Goal: Check status: Check status

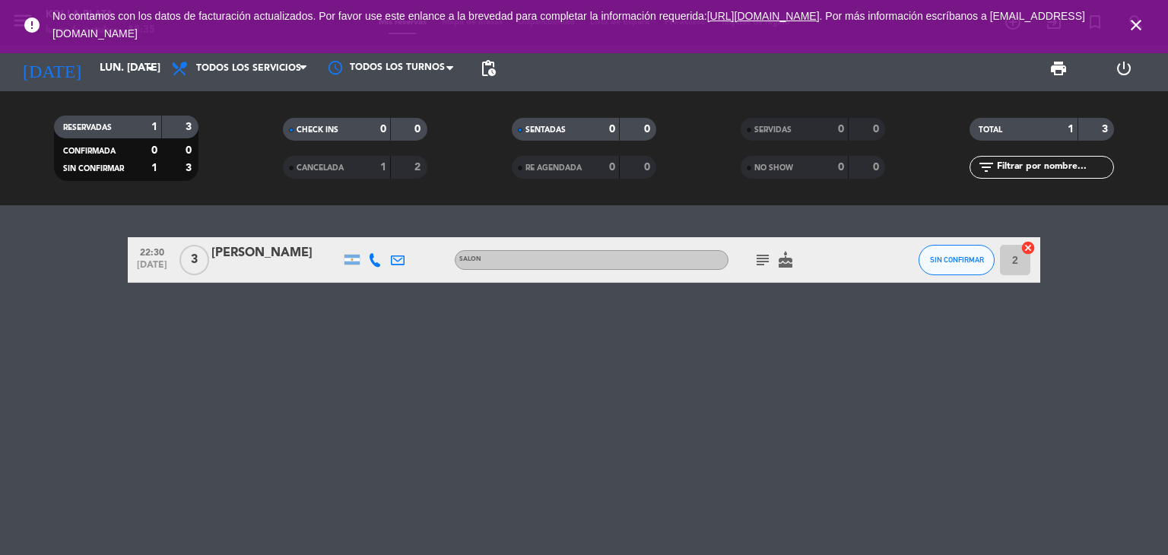
click at [1137, 24] on icon "close" at bounding box center [1136, 25] width 18 height 18
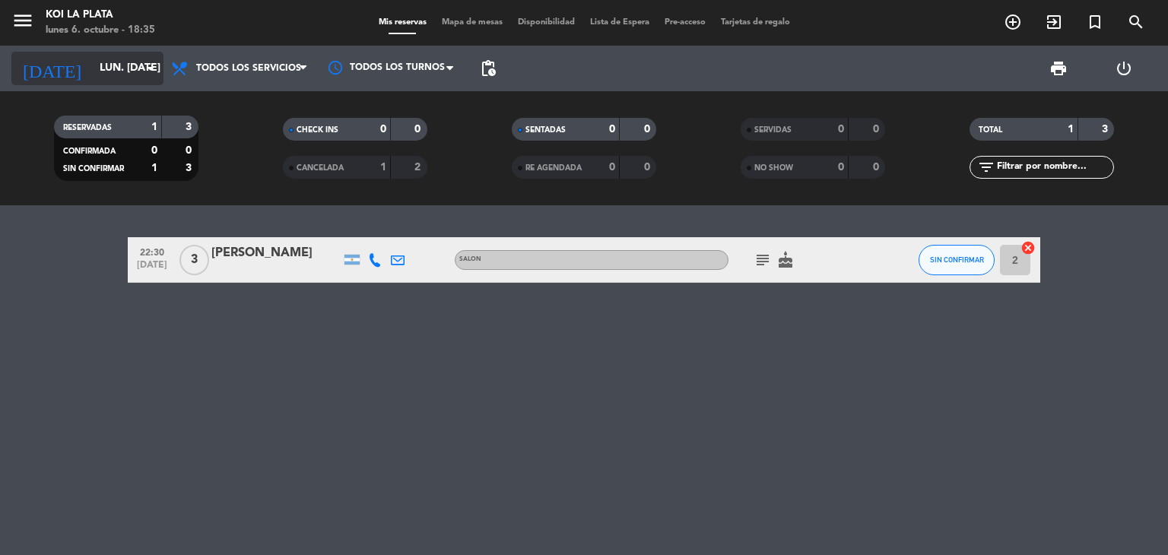
click at [116, 77] on input "lun. [DATE]" at bounding box center [164, 68] width 144 height 27
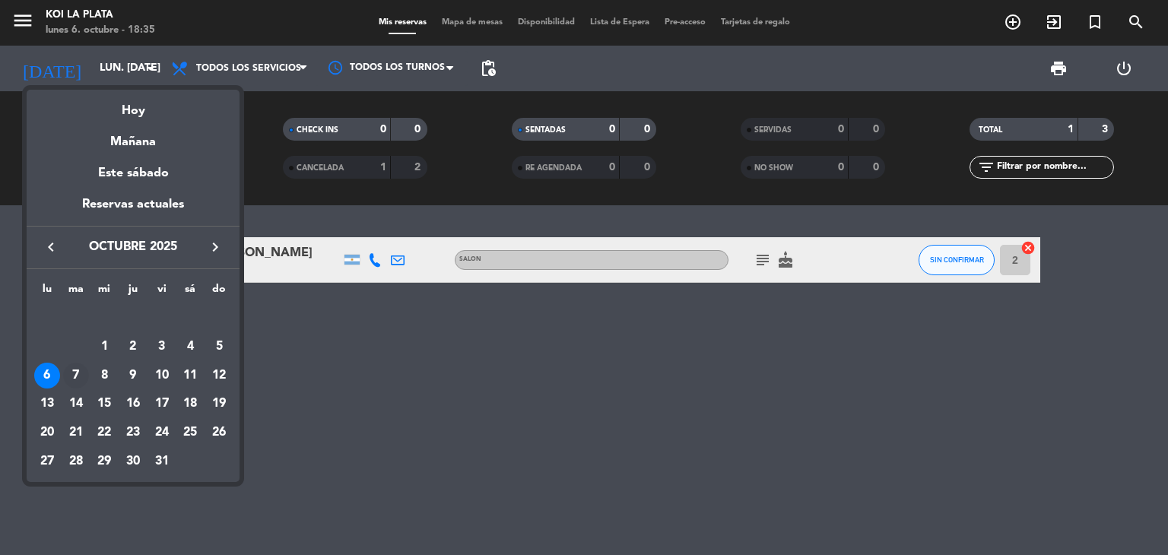
click at [78, 377] on div "7" at bounding box center [76, 376] width 26 height 26
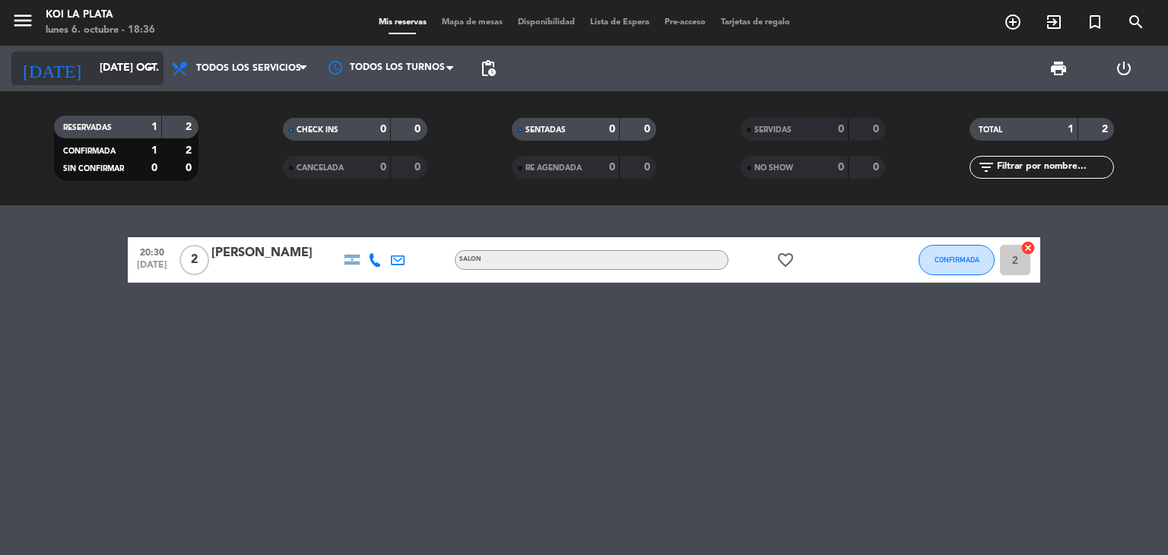
click at [92, 75] on input "[DATE] oct." at bounding box center [164, 68] width 144 height 27
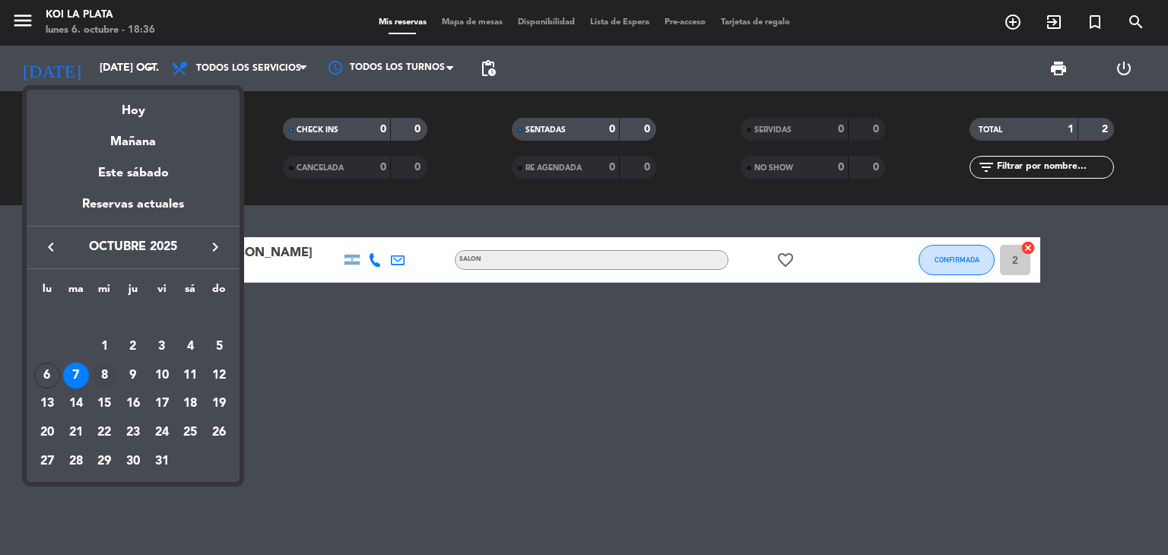
click at [107, 377] on div "8" at bounding box center [104, 376] width 26 height 26
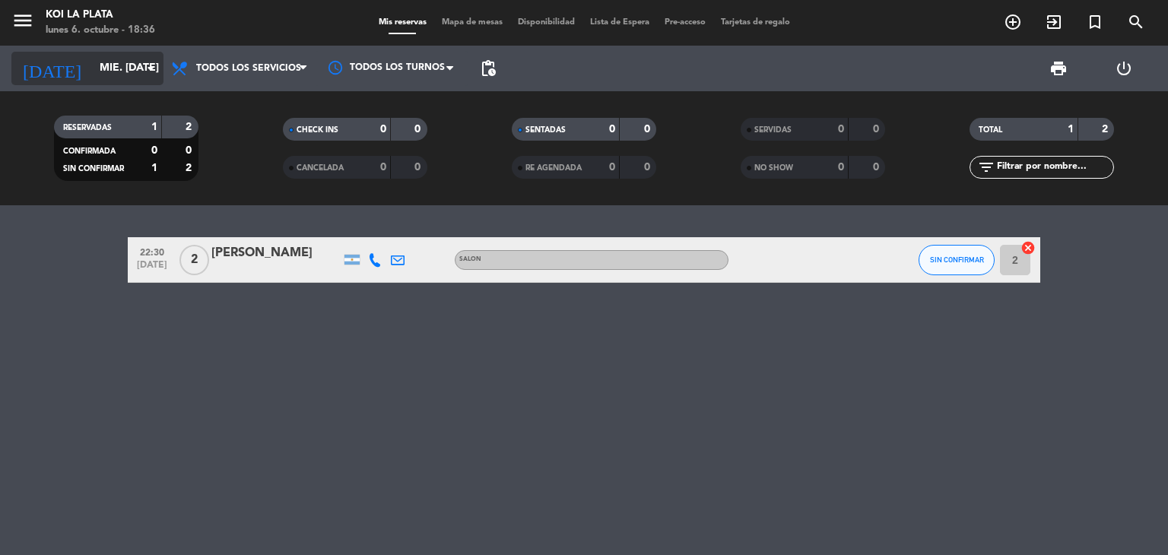
click at [92, 75] on input "mié. [DATE]" at bounding box center [164, 68] width 144 height 27
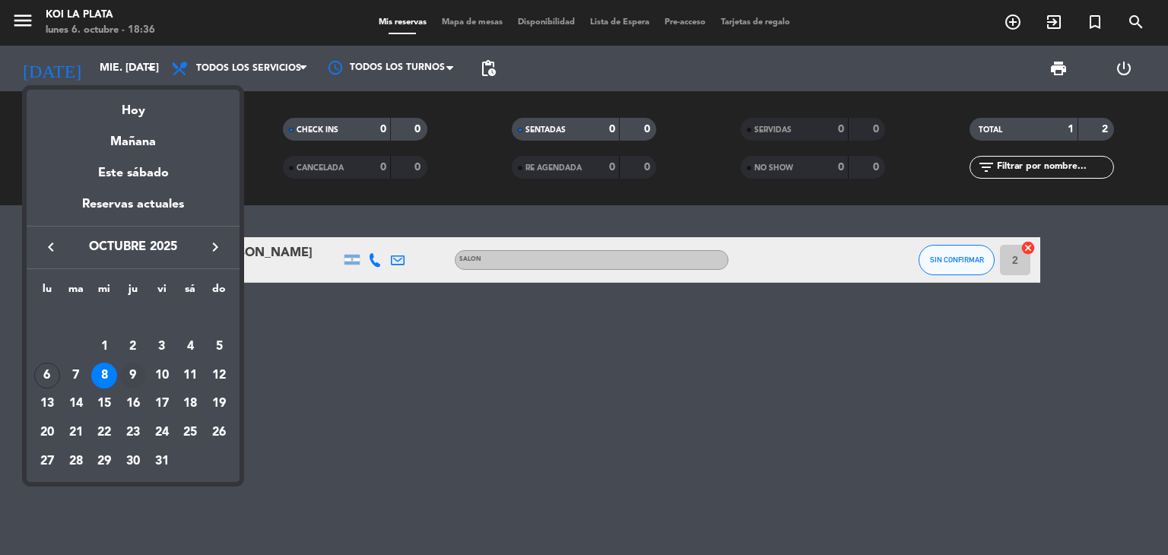
click at [135, 376] on div "9" at bounding box center [133, 376] width 26 height 26
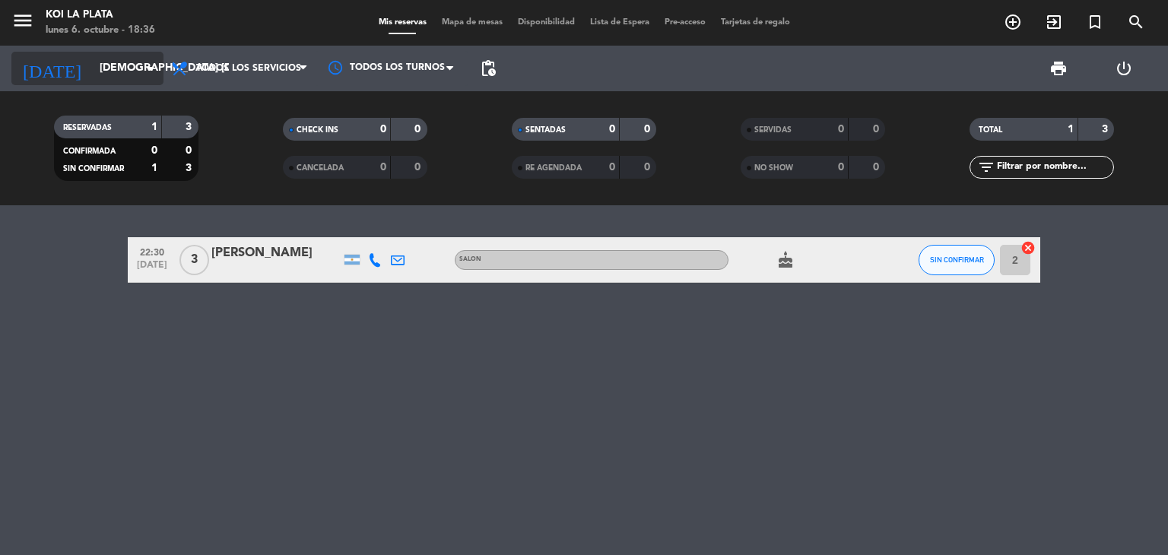
click at [105, 79] on input "[DEMOGRAPHIC_DATA] [DATE]" at bounding box center [164, 68] width 144 height 27
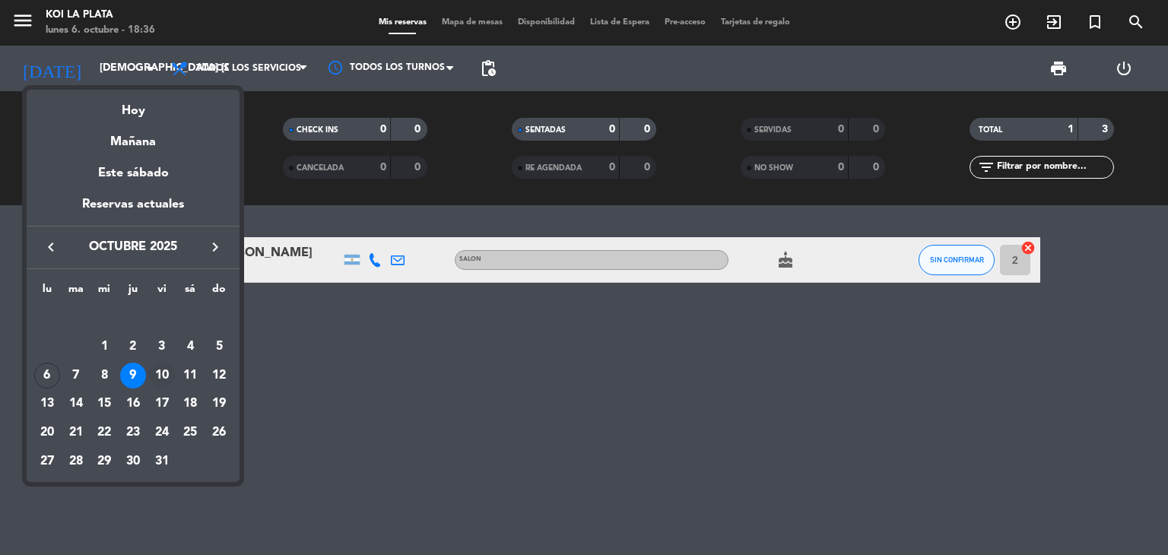
click at [172, 381] on div "10" at bounding box center [162, 376] width 26 height 26
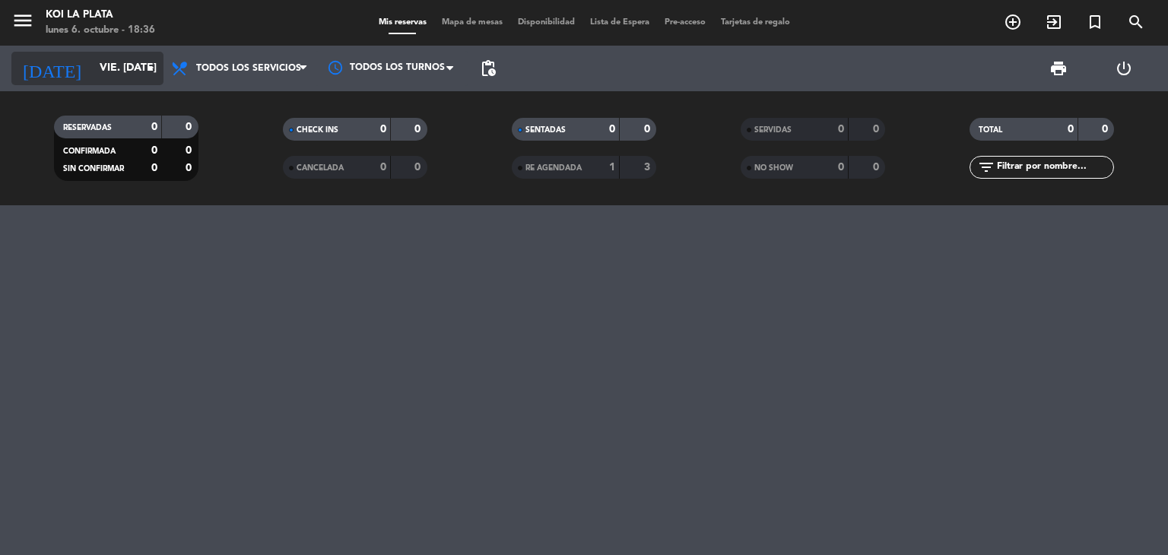
click at [92, 72] on input "vie. [DATE]" at bounding box center [164, 68] width 144 height 27
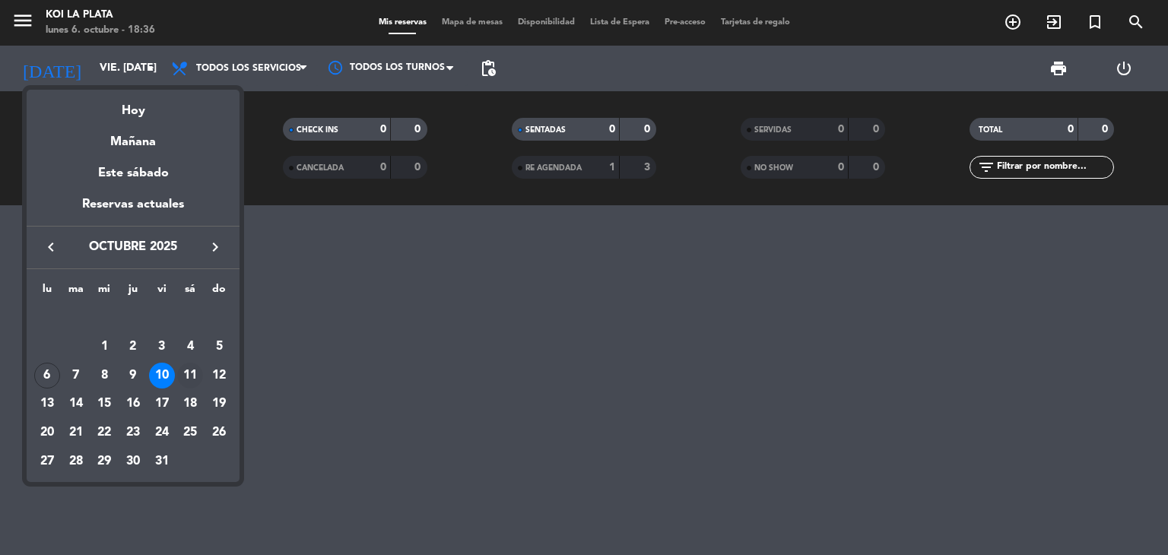
click at [189, 376] on div "11" at bounding box center [190, 376] width 26 height 26
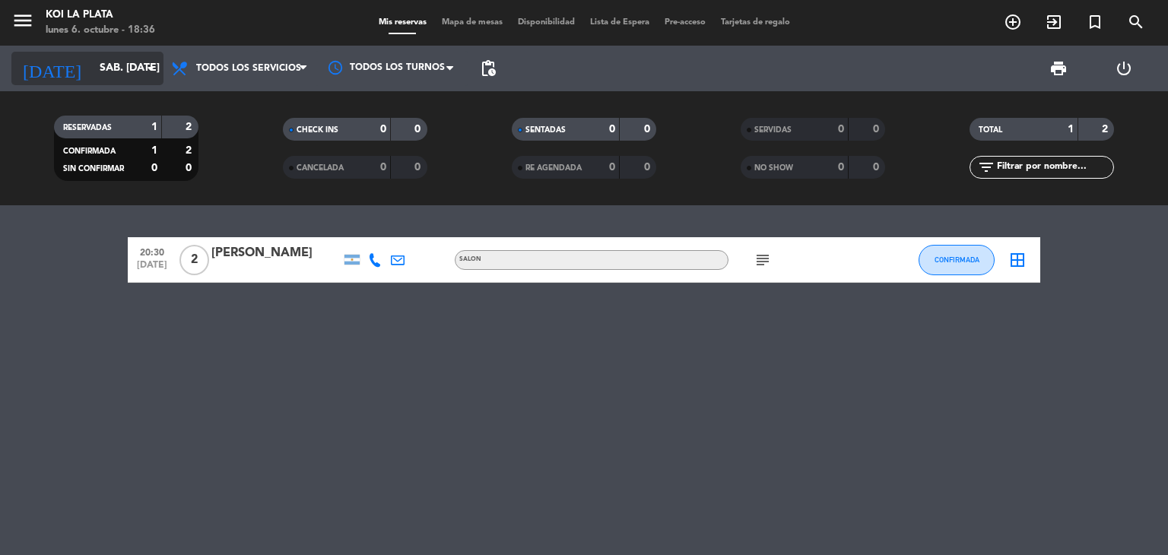
click at [92, 80] on input "sáb. [DATE]" at bounding box center [164, 68] width 144 height 27
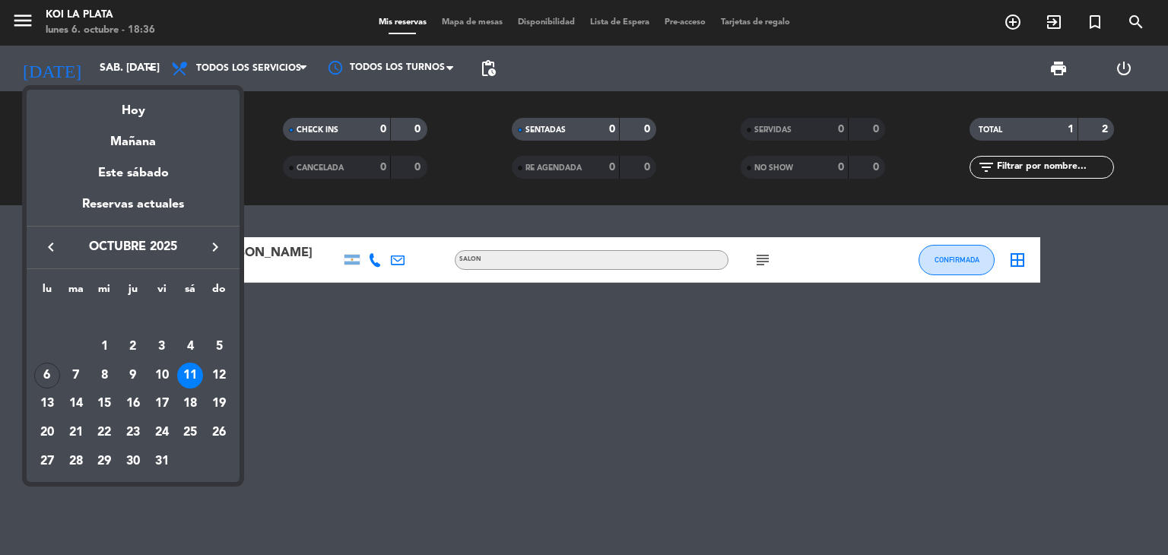
click at [217, 376] on div "12" at bounding box center [219, 376] width 26 height 26
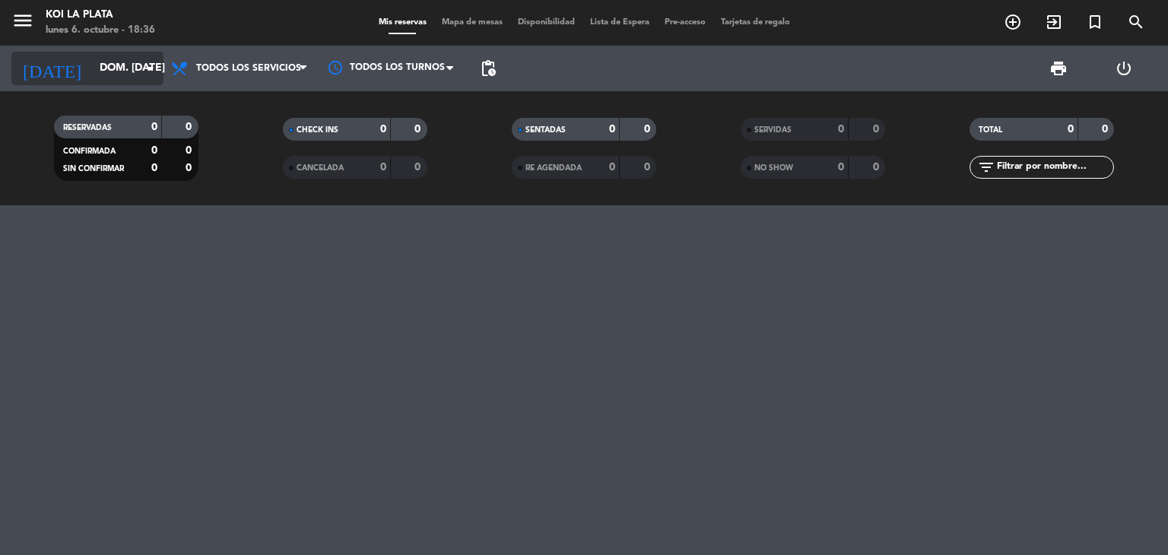
click at [101, 76] on input "dom. [DATE]" at bounding box center [164, 68] width 144 height 27
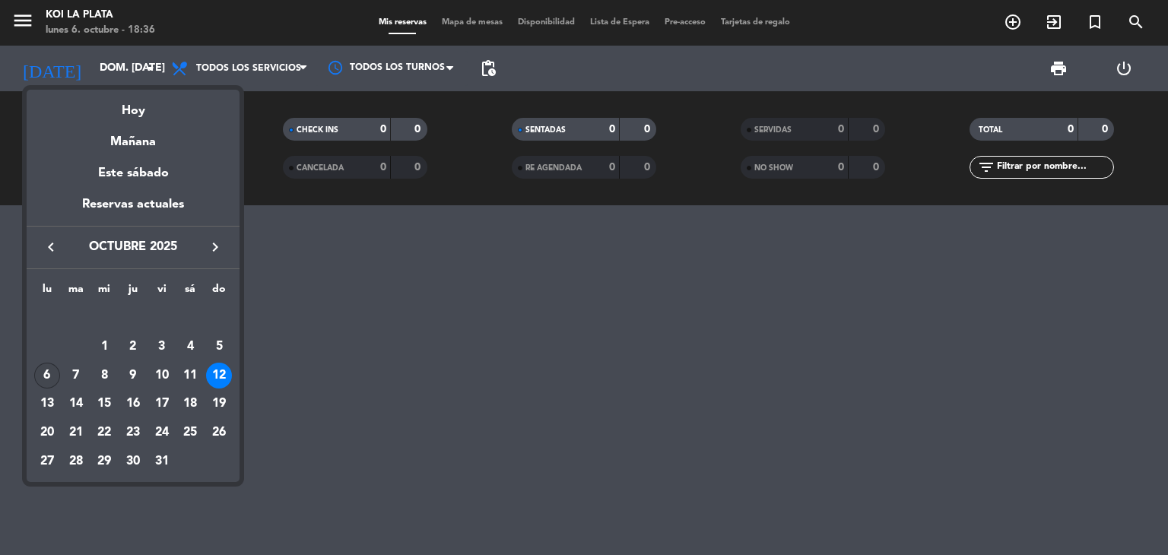
click at [49, 381] on div "6" at bounding box center [47, 376] width 26 height 26
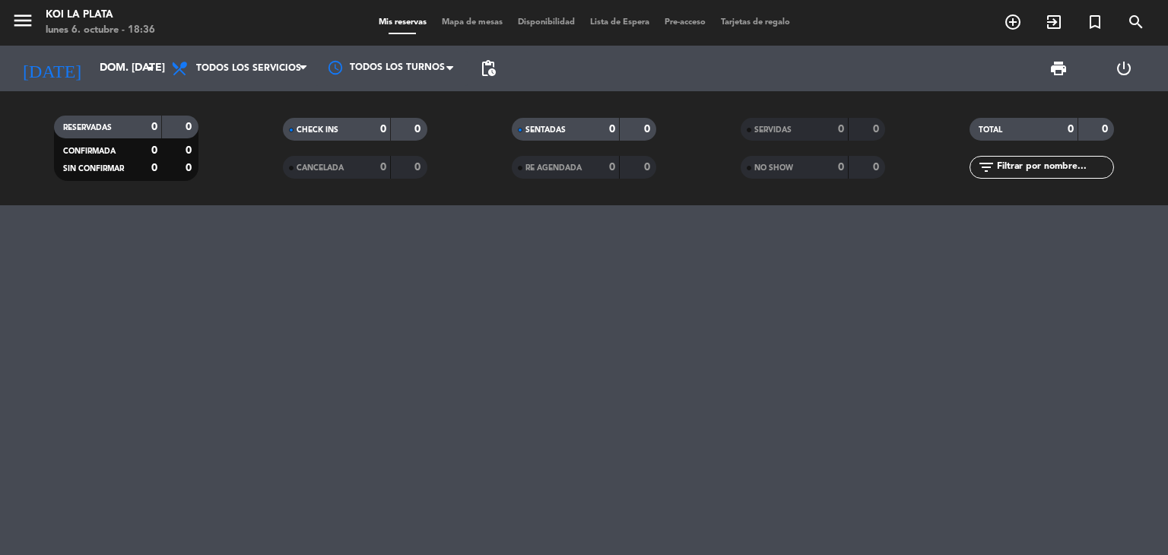
type input "lun. [DATE]"
